Goal: Information Seeking & Learning: Learn about a topic

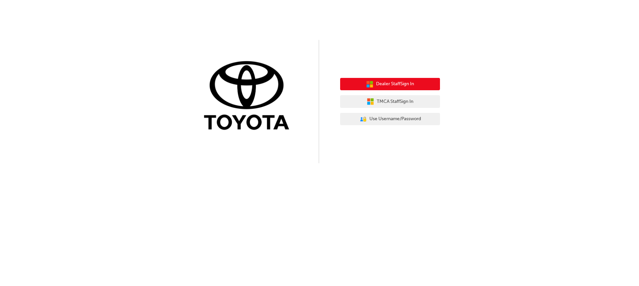
click at [381, 83] on span "Dealer Staff Sign In" at bounding box center [395, 84] width 38 height 8
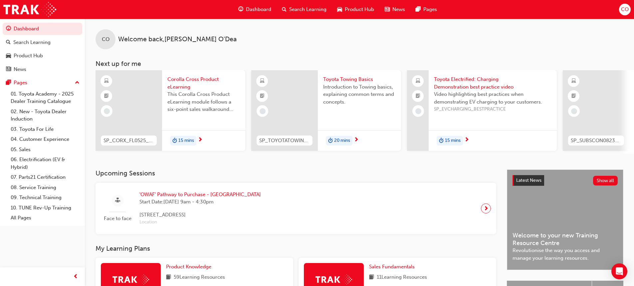
click at [296, 8] on span "Search Learning" at bounding box center [307, 10] width 37 height 8
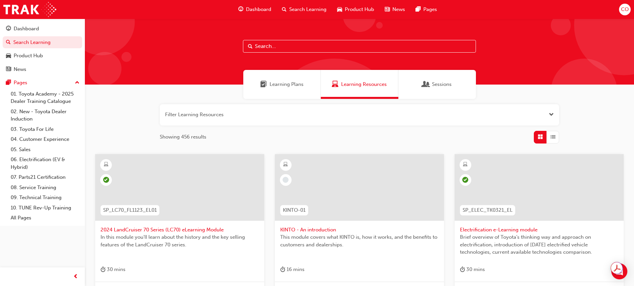
paste input "Toyota Electrified: PHEV basics"
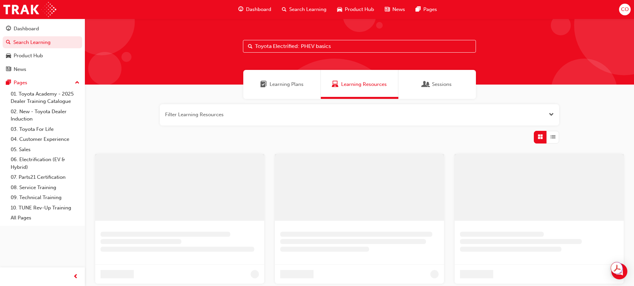
type input "Toyota Electrified: PHEV basics"
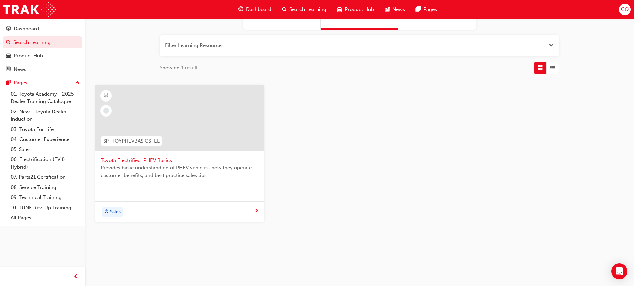
scroll to position [70, 0]
click at [135, 160] on span "Toyota Electrified: PHEV Basics" at bounding box center [180, 160] width 158 height 8
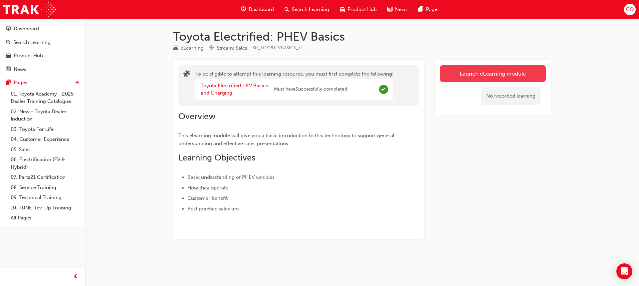
click at [479, 71] on link "Launch eLearning module" at bounding box center [493, 73] width 106 height 17
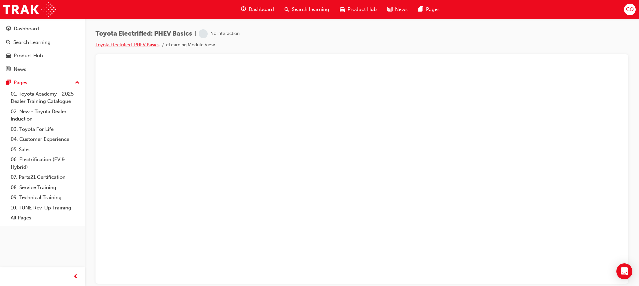
click at [117, 45] on link "Toyota Electrified: PHEV Basics" at bounding box center [128, 45] width 64 height 6
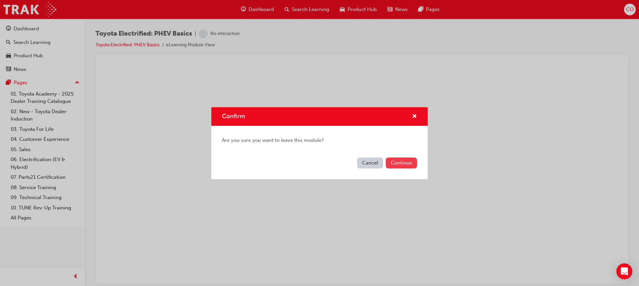
click at [399, 162] on button "Continue" at bounding box center [401, 162] width 31 height 11
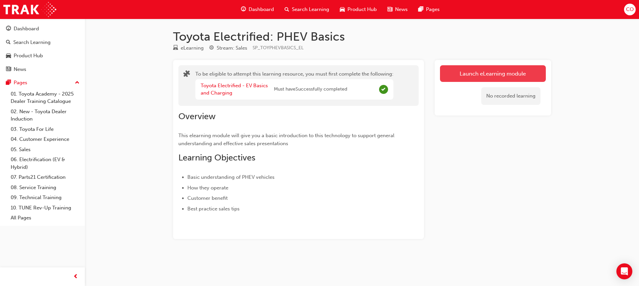
click at [502, 75] on link "Launch eLearning module" at bounding box center [493, 73] width 106 height 17
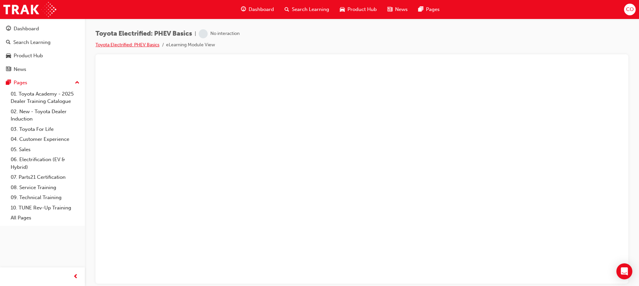
click at [131, 44] on link "Toyota Electrified: PHEV Basics" at bounding box center [128, 45] width 64 height 6
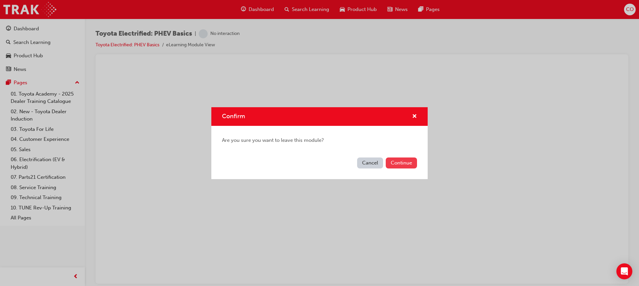
click at [400, 163] on button "Continue" at bounding box center [401, 162] width 31 height 11
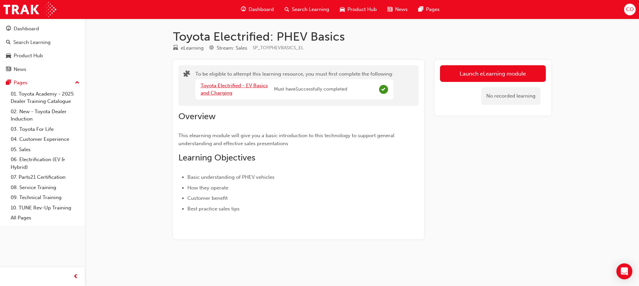
click at [222, 86] on link "Toyota Electrified - EV Basics and Charging" at bounding box center [234, 90] width 67 height 14
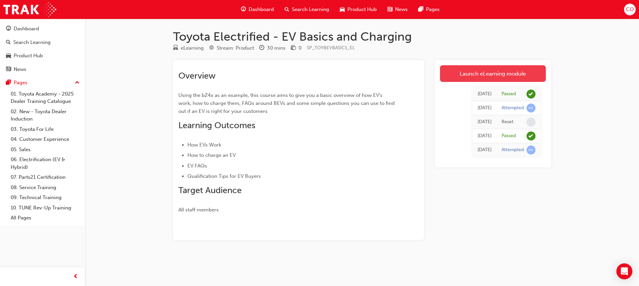
click at [490, 73] on link "Launch eLearning module" at bounding box center [493, 73] width 106 height 17
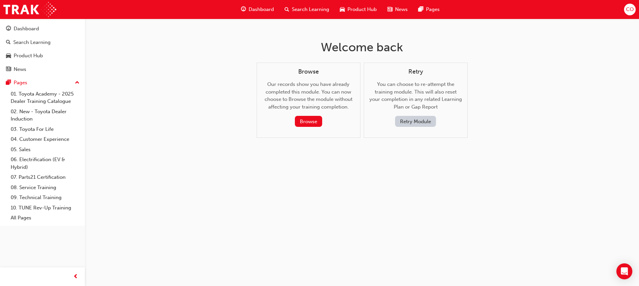
click at [411, 123] on button "Retry Module" at bounding box center [415, 121] width 41 height 11
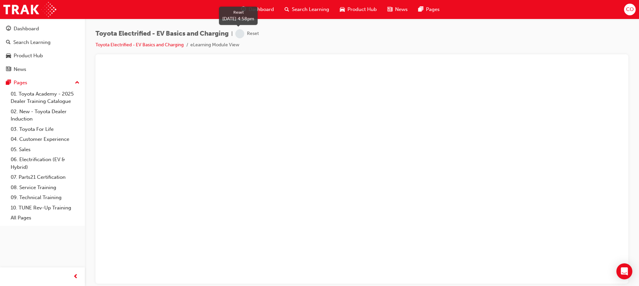
click at [242, 32] on span "learningRecordVerb_NONE-icon" at bounding box center [239, 33] width 9 height 9
click at [146, 44] on link "Toyota Electrified - EV Basics and Charging" at bounding box center [140, 45] width 88 height 6
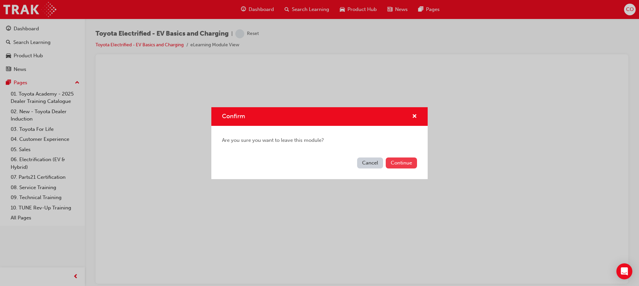
click at [402, 163] on button "Continue" at bounding box center [401, 162] width 31 height 11
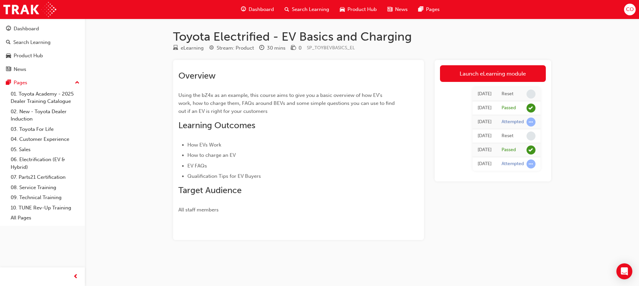
drag, startPoint x: 476, startPoint y: 99, endPoint x: 470, endPoint y: 102, distance: 6.1
click at [473, 102] on tbody "[DATE] Reset [DATE] Passed [DATE] Attempted [DATE] Reset [DATE] Passed [DATE] A…" at bounding box center [507, 129] width 68 height 84
click at [531, 93] on span "learningRecordVerb_NONE-icon" at bounding box center [531, 94] width 9 height 9
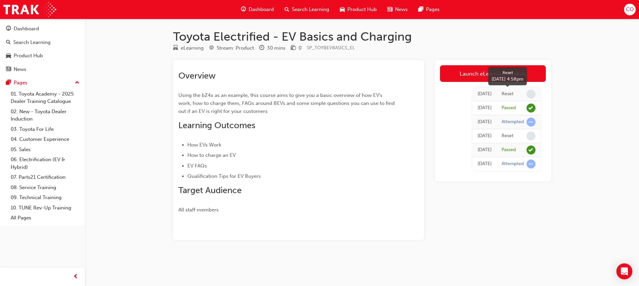
click at [531, 93] on span "learningRecordVerb_NONE-icon" at bounding box center [531, 94] width 9 height 9
click at [509, 93] on div "Reset" at bounding box center [508, 94] width 12 height 6
click at [478, 92] on div "[DATE]" at bounding box center [485, 94] width 14 height 8
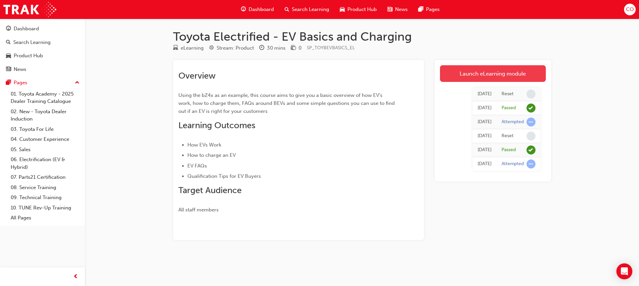
click at [483, 72] on link "Launch eLearning module" at bounding box center [493, 73] width 106 height 17
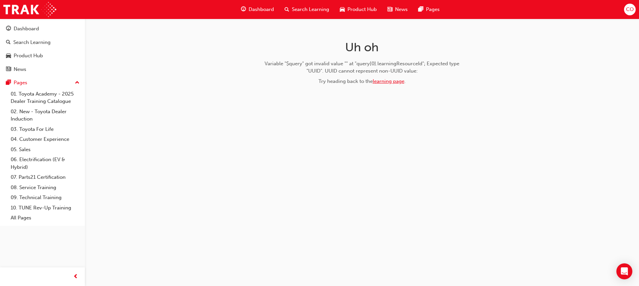
click at [383, 81] on link "learning page" at bounding box center [389, 81] width 32 height 6
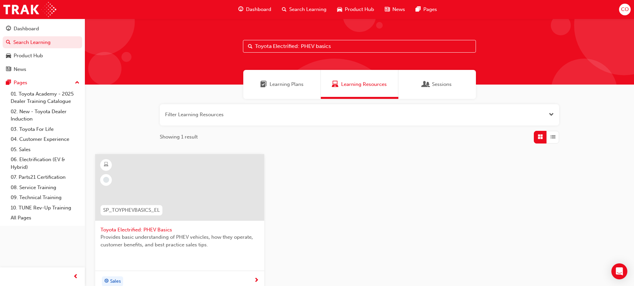
drag, startPoint x: 333, startPoint y: 47, endPoint x: 238, endPoint y: 52, distance: 94.3
click at [247, 50] on input "Toyota Electrified: PHEV basics" at bounding box center [359, 46] width 233 height 13
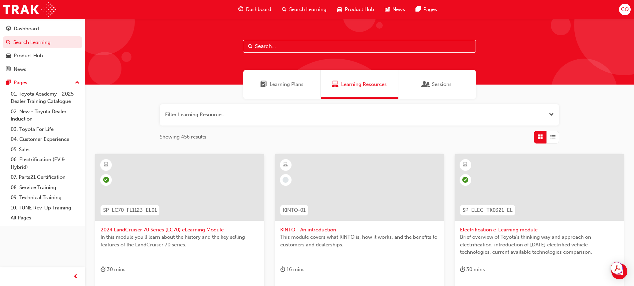
paste input "Toyota Roadside Assistance"
type input "Toyota Roadside Assistance"
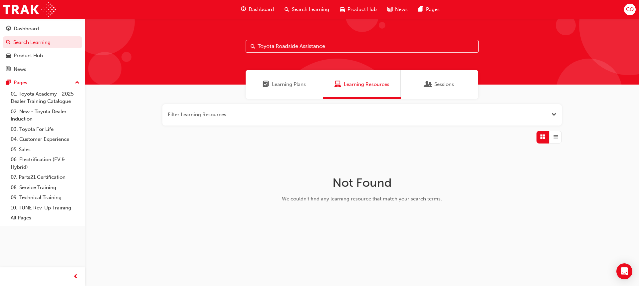
click at [277, 84] on span "Learning Plans" at bounding box center [289, 85] width 34 height 8
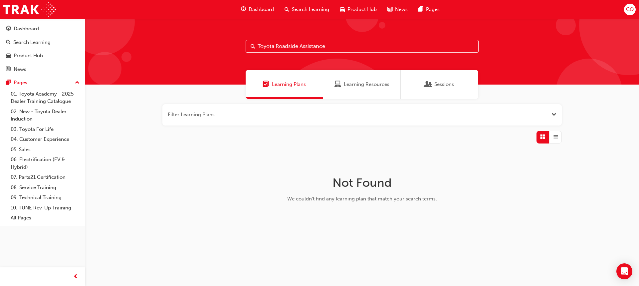
click at [357, 84] on span "Learning Resources" at bounding box center [367, 85] width 46 height 8
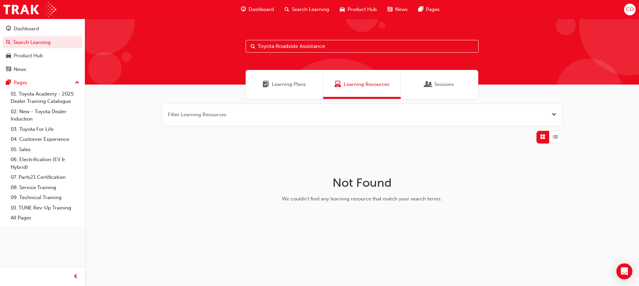
click at [448, 85] on span "Sessions" at bounding box center [444, 85] width 20 height 8
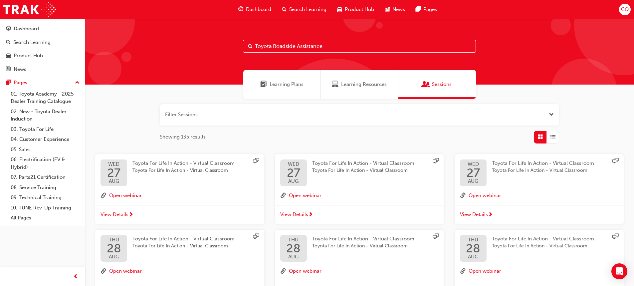
click at [310, 8] on span "Search Learning" at bounding box center [307, 10] width 37 height 8
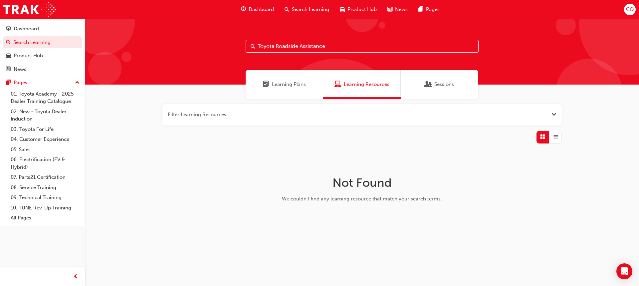
drag, startPoint x: 330, startPoint y: 45, endPoint x: 236, endPoint y: 36, distance: 93.7
click at [236, 36] on div "Toyota Roadside Assistance" at bounding box center [362, 52] width 554 height 66
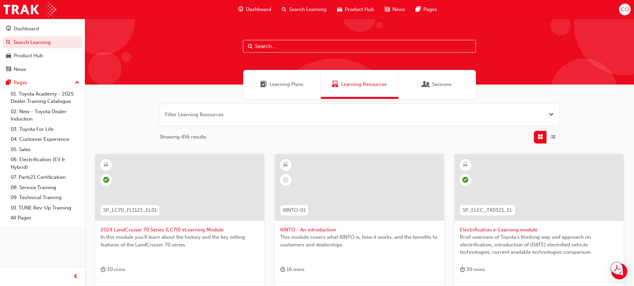
type input "Toyota Roadside Assistance"
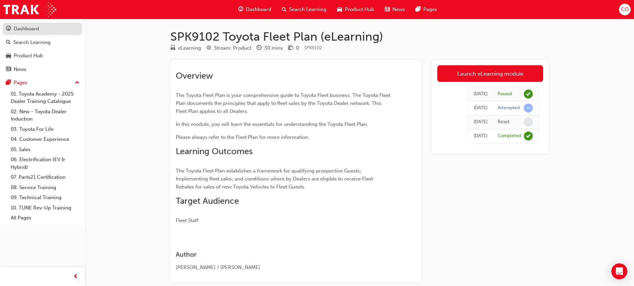
click at [23, 28] on div "Dashboard" at bounding box center [26, 29] width 25 height 8
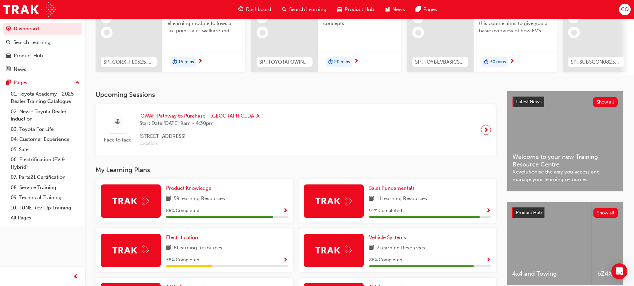
scroll to position [181, 0]
